Goal: Task Accomplishment & Management: Use online tool/utility

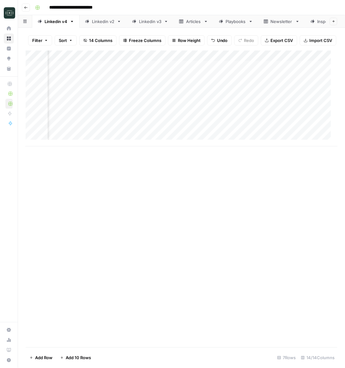
scroll to position [0, 266]
click at [213, 126] on div "Add Column" at bounding box center [182, 99] width 312 height 96
click at [213, 125] on div "Add Column" at bounding box center [182, 99] width 312 height 96
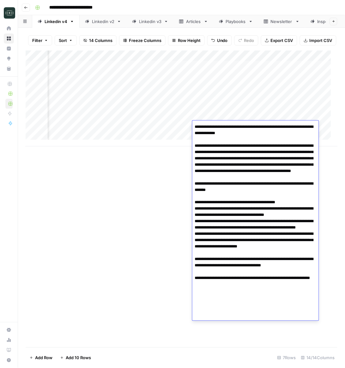
click at [122, 197] on div "Add Column" at bounding box center [182, 199] width 312 height 297
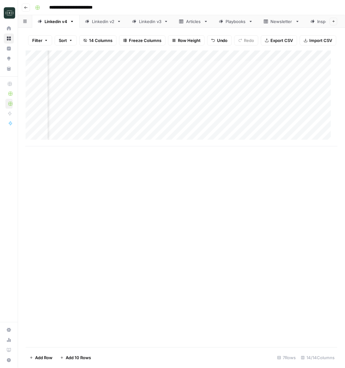
scroll to position [0, 0]
click at [162, 124] on div "Add Column" at bounding box center [182, 99] width 312 height 96
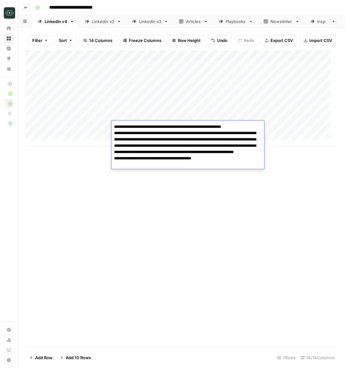
click at [184, 145] on textarea "**********" at bounding box center [188, 146] width 153 height 47
click at [210, 158] on textarea "**********" at bounding box center [188, 146] width 153 height 47
click at [214, 161] on textarea "**********" at bounding box center [188, 146] width 153 height 47
click at [218, 165] on textarea "**********" at bounding box center [188, 146] width 153 height 47
type textarea "**********"
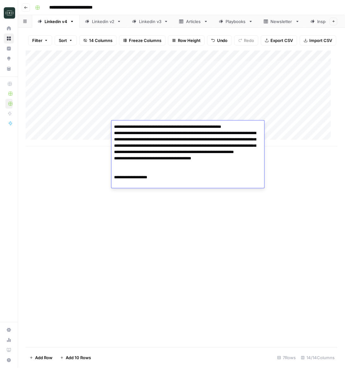
click at [292, 181] on div "Add Column" at bounding box center [182, 199] width 312 height 297
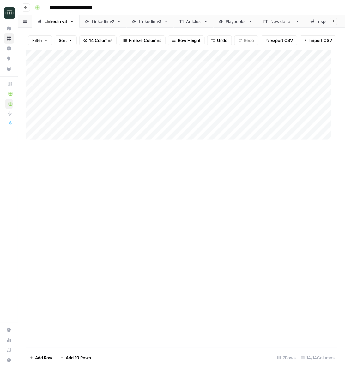
click at [173, 127] on div "Add Column" at bounding box center [182, 99] width 312 height 96
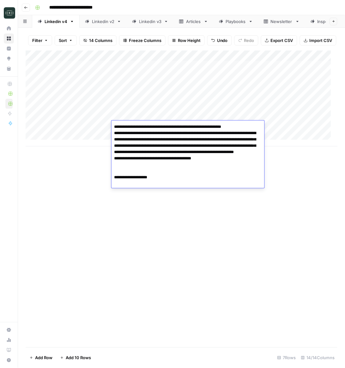
click at [183, 169] on textarea "**********" at bounding box center [188, 156] width 153 height 66
click at [213, 253] on div "Add Column" at bounding box center [182, 199] width 312 height 297
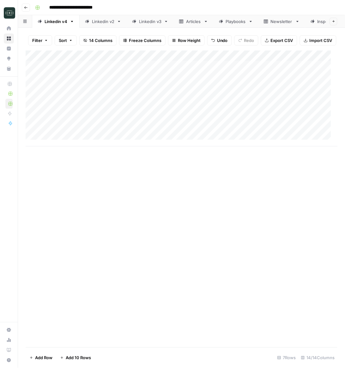
click at [136, 144] on div "Add Column" at bounding box center [182, 99] width 312 height 96
click at [136, 152] on div "Add Column" at bounding box center [182, 104] width 312 height 107
click at [135, 152] on div "Add Column" at bounding box center [182, 104] width 312 height 107
type textarea "**********"
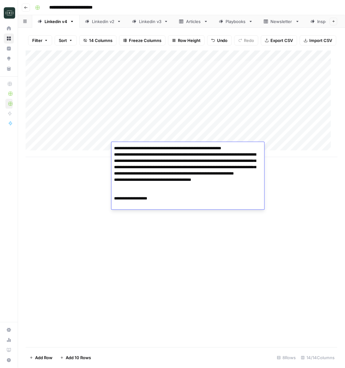
click at [277, 186] on div "Add Column" at bounding box center [182, 199] width 312 height 297
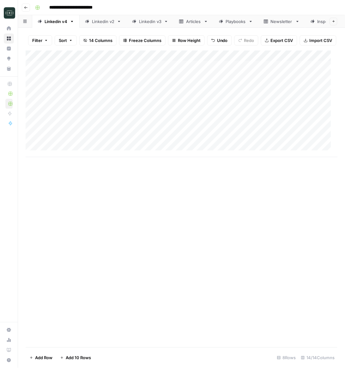
click at [288, 149] on div "Add Column" at bounding box center [182, 104] width 312 height 107
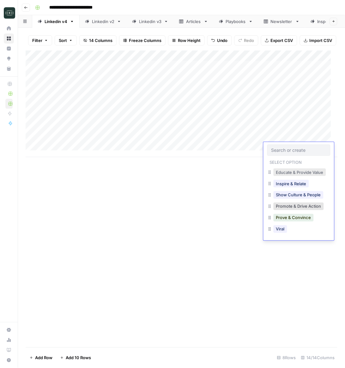
click at [288, 173] on button "Educate & Provide Value" at bounding box center [300, 173] width 52 height 8
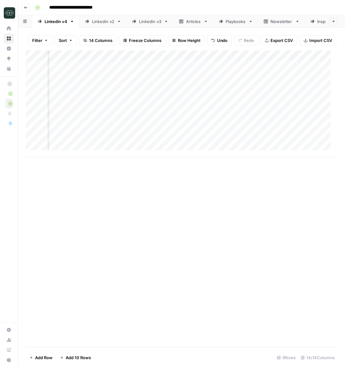
scroll to position [0, 175]
click at [170, 147] on div "Add Column" at bounding box center [182, 104] width 312 height 107
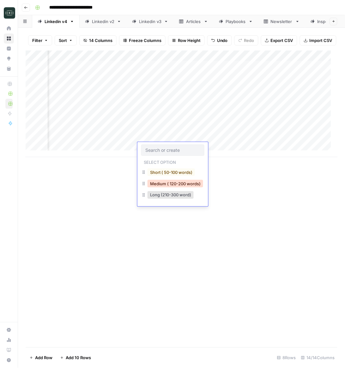
click at [168, 180] on button "Medium ( 120-200 words)" at bounding box center [176, 184] width 56 height 8
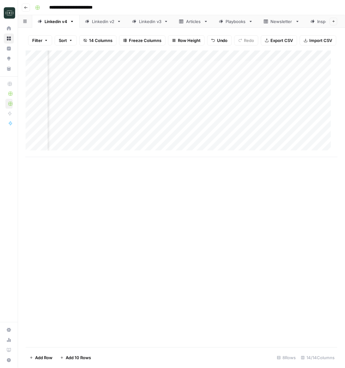
click at [238, 149] on div "Add Column" at bounding box center [182, 104] width 312 height 107
click at [217, 149] on div "Add Column" at bounding box center [182, 104] width 312 height 107
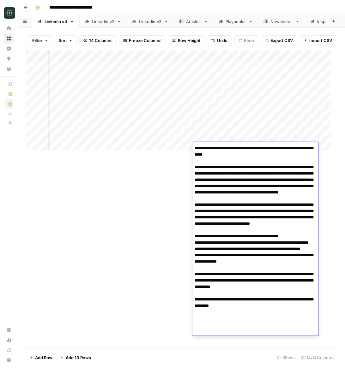
click at [222, 128] on div "Add Column" at bounding box center [182, 104] width 312 height 107
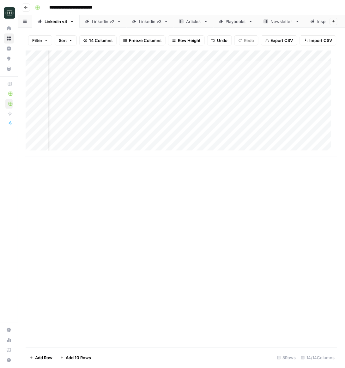
click at [222, 128] on div "Add Column" at bounding box center [182, 104] width 312 height 107
click at [163, 179] on div "Add Column" at bounding box center [182, 199] width 312 height 297
click at [214, 149] on div "Add Column" at bounding box center [182, 104] width 312 height 107
click at [216, 126] on div "Add Column" at bounding box center [182, 104] width 312 height 107
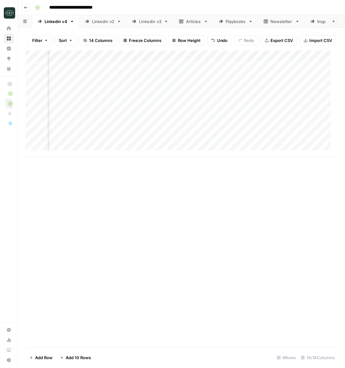
click at [216, 126] on div "Add Column" at bounding box center [182, 104] width 312 height 107
click at [177, 187] on div "Add Column" at bounding box center [182, 199] width 312 height 297
click at [223, 137] on div "Add Column" at bounding box center [182, 104] width 312 height 107
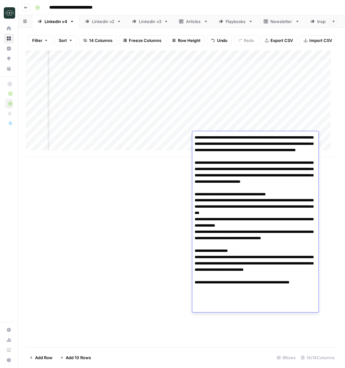
click at [145, 204] on div "Add Column" at bounding box center [182, 199] width 312 height 297
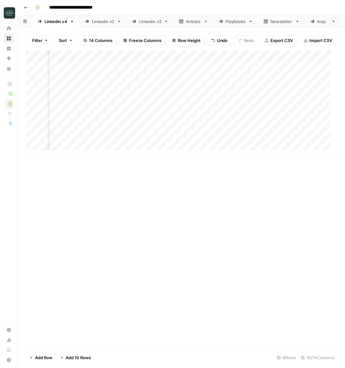
click at [203, 147] on div "Add Column" at bounding box center [182, 104] width 312 height 107
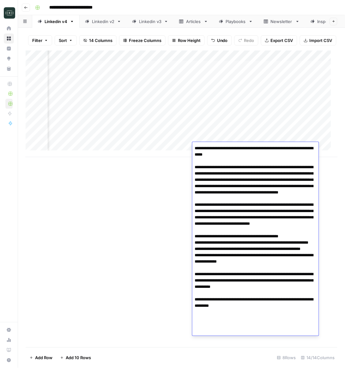
click at [143, 225] on div "Add Column" at bounding box center [182, 199] width 312 height 297
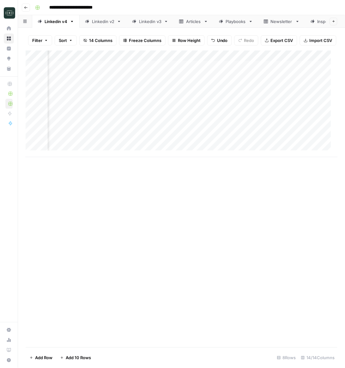
click at [215, 127] on div "Add Column" at bounding box center [182, 104] width 312 height 107
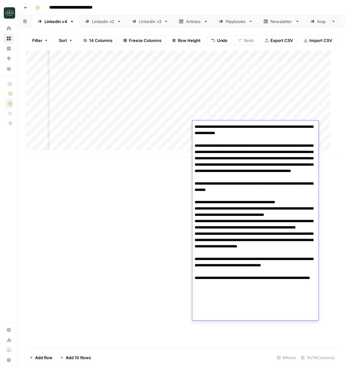
click at [120, 180] on div "Add Column" at bounding box center [182, 199] width 312 height 297
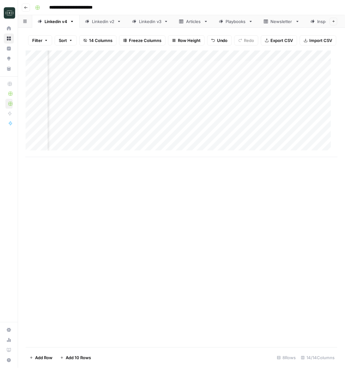
click at [213, 146] on div "Add Column" at bounding box center [182, 104] width 312 height 107
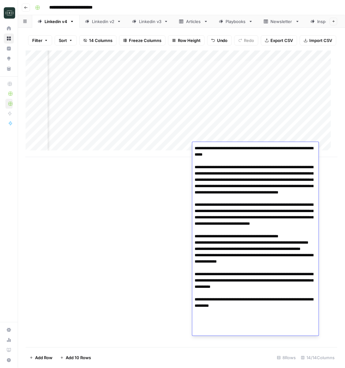
click at [212, 161] on textarea at bounding box center [255, 243] width 126 height 198
